Goal: Use online tool/utility: Use online tool/utility

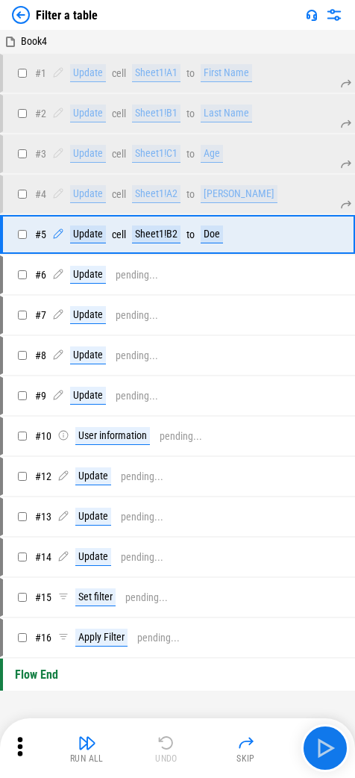
click at [316, 16] on img at bounding box center [312, 15] width 12 height 12
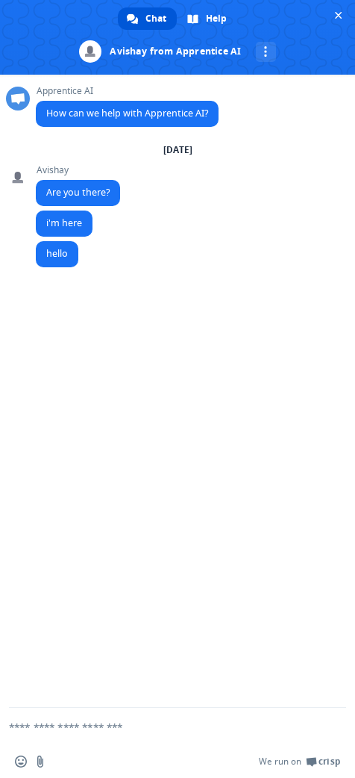
click at [339, 14] on span "Close chat" at bounding box center [338, 15] width 7 height 10
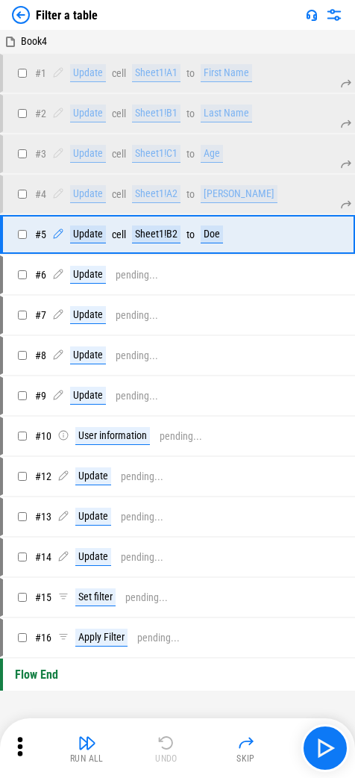
click at [33, 13] on div "Filter a table" at bounding box center [55, 15] width 86 height 18
click at [21, 13] on img at bounding box center [21, 15] width 18 height 18
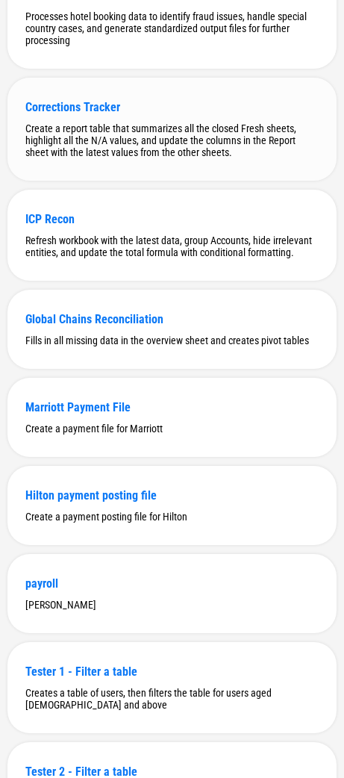
scroll to position [3640, 0]
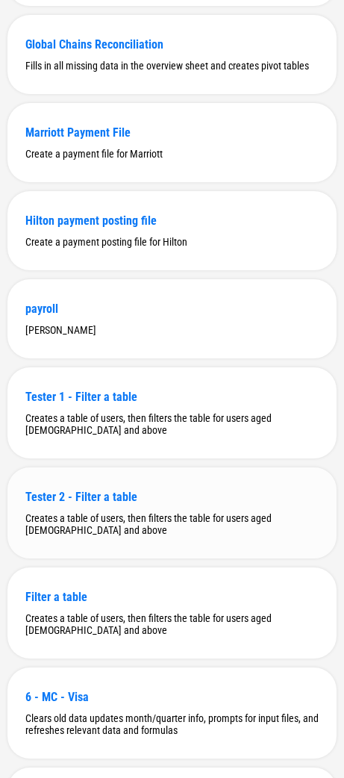
click at [167, 509] on div "Tester 2 - Filter a table Creates a table of users, then filters the table for …" at bounding box center [171, 512] width 329 height 91
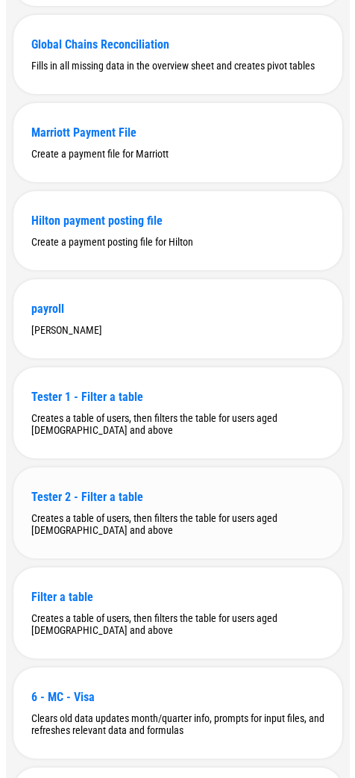
scroll to position [0, 0]
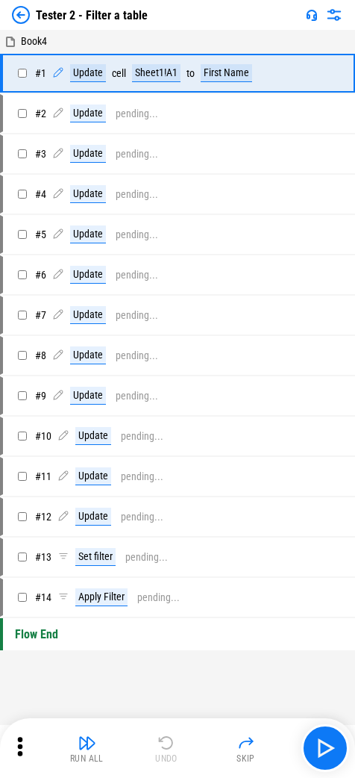
click at [314, 14] on img at bounding box center [312, 15] width 12 height 12
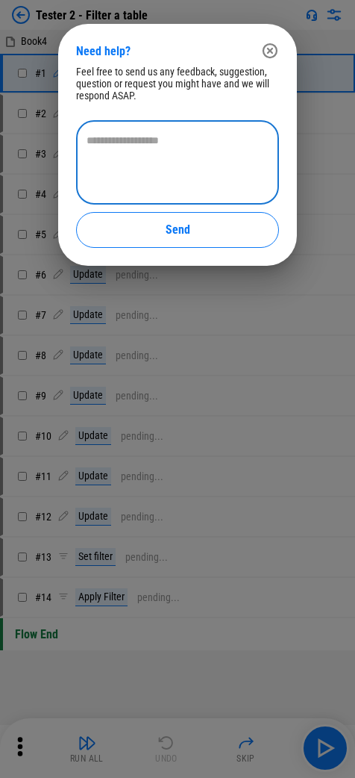
click at [167, 165] on textarea at bounding box center [178, 163] width 182 height 60
click at [270, 54] on icon "button" at bounding box center [270, 51] width 18 height 18
